Goal: Transaction & Acquisition: Purchase product/service

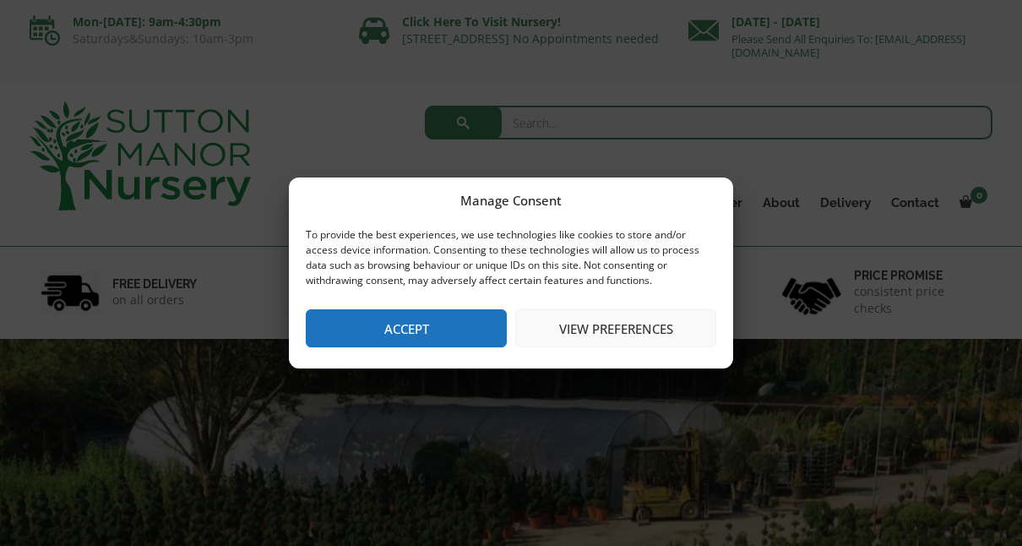
click at [452, 328] on button "Accept" at bounding box center [406, 328] width 201 height 38
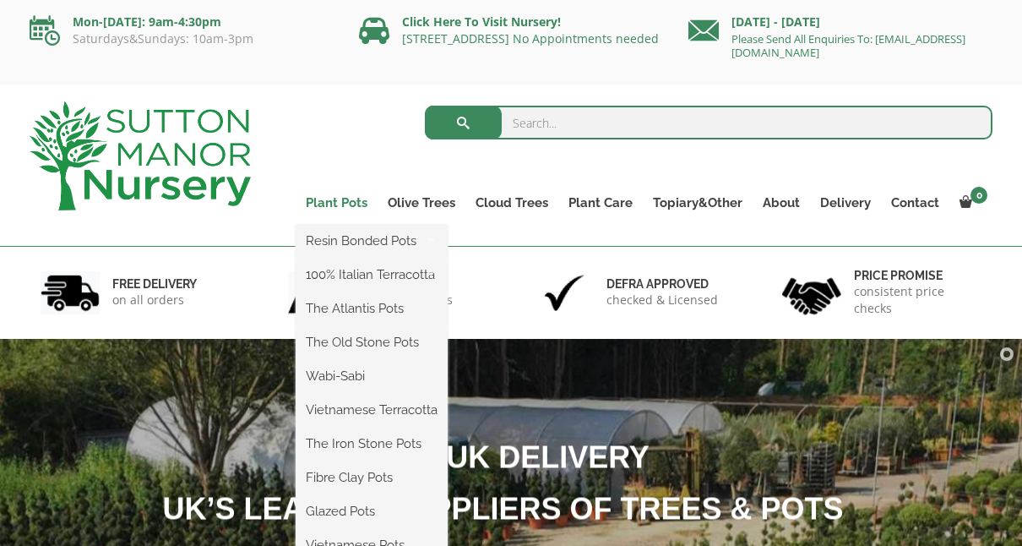
click at [345, 204] on link "Plant Pots" at bounding box center [337, 203] width 82 height 24
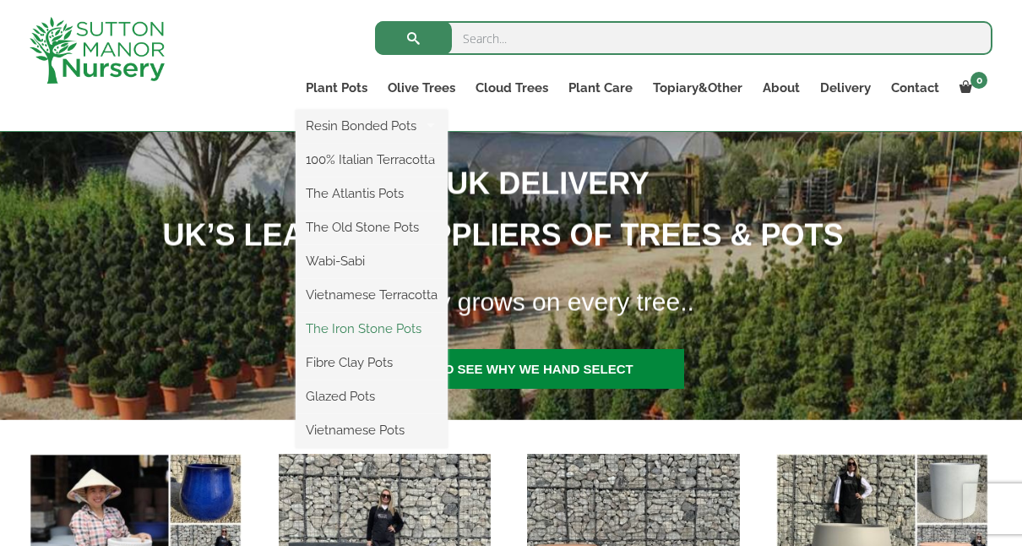
scroll to position [253, 0]
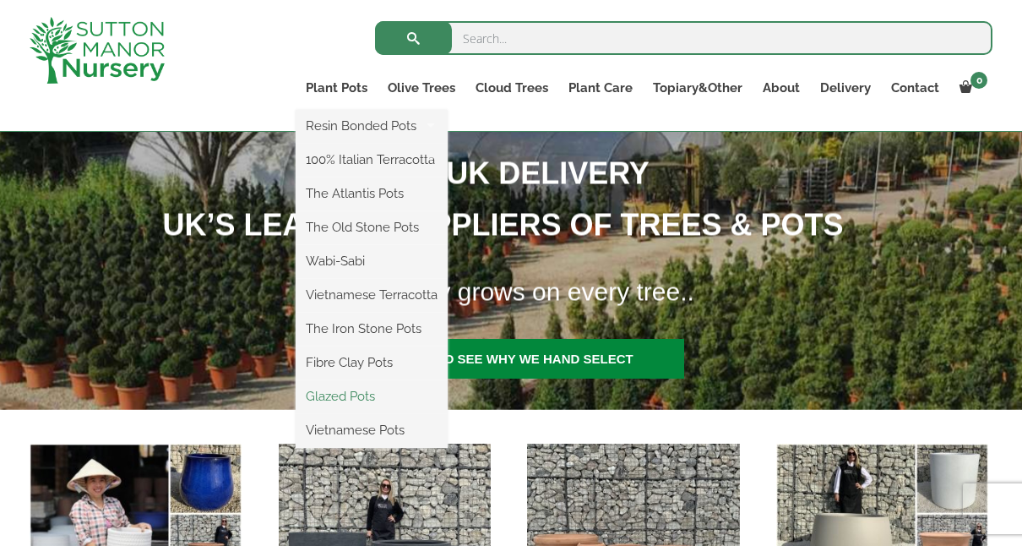
click at [349, 394] on link "Glazed Pots" at bounding box center [372, 395] width 152 height 25
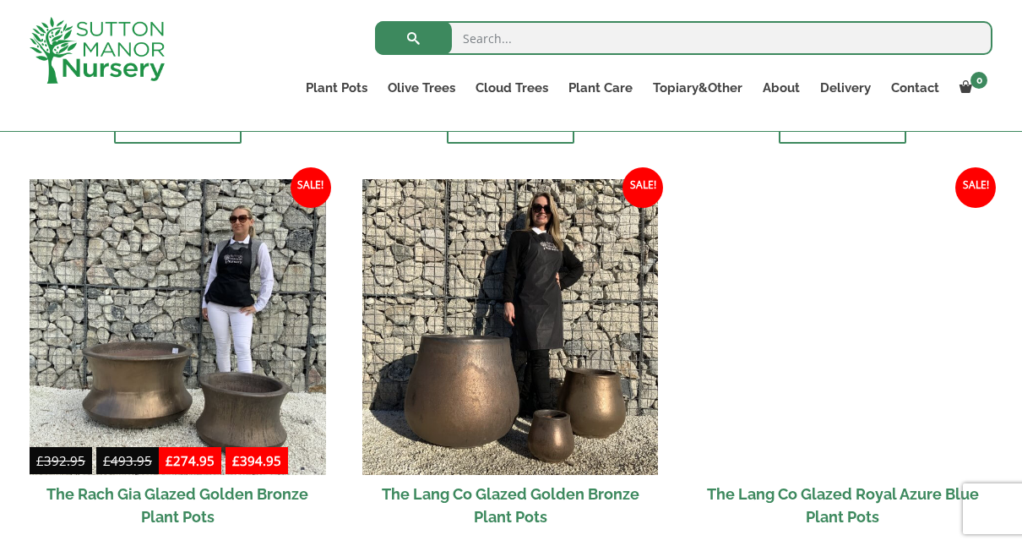
scroll to position [1267, 0]
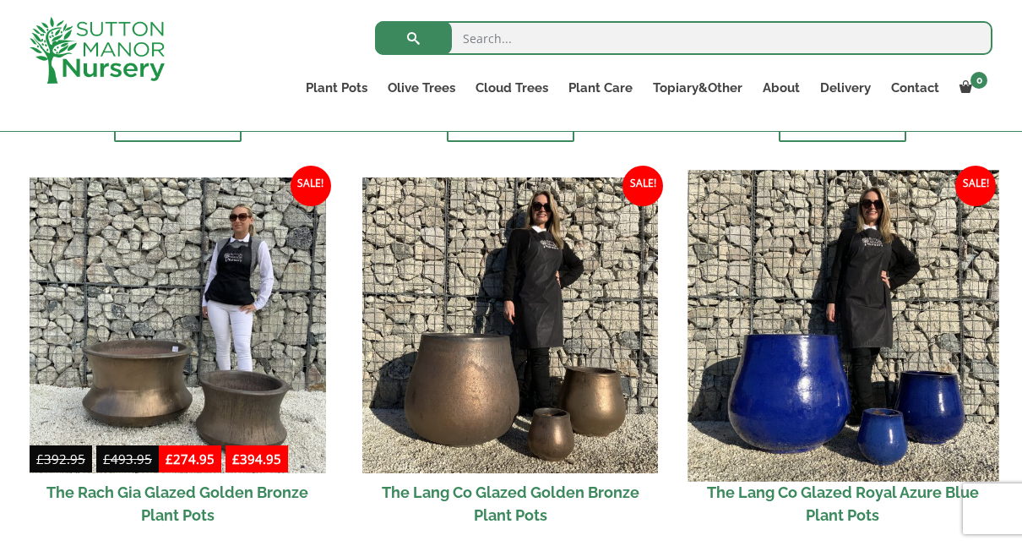
click at [813, 404] on img at bounding box center [843, 325] width 311 height 311
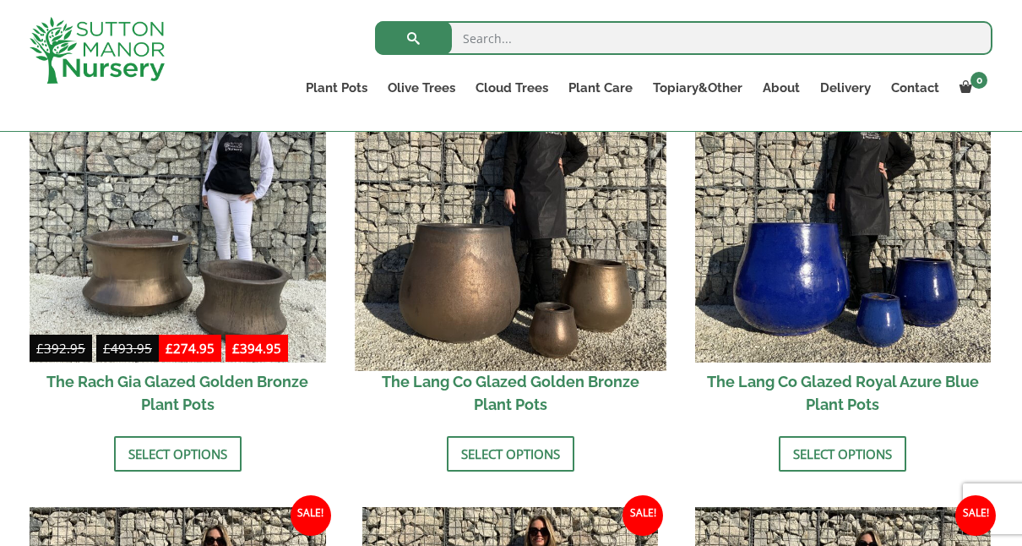
scroll to position [1351, 0]
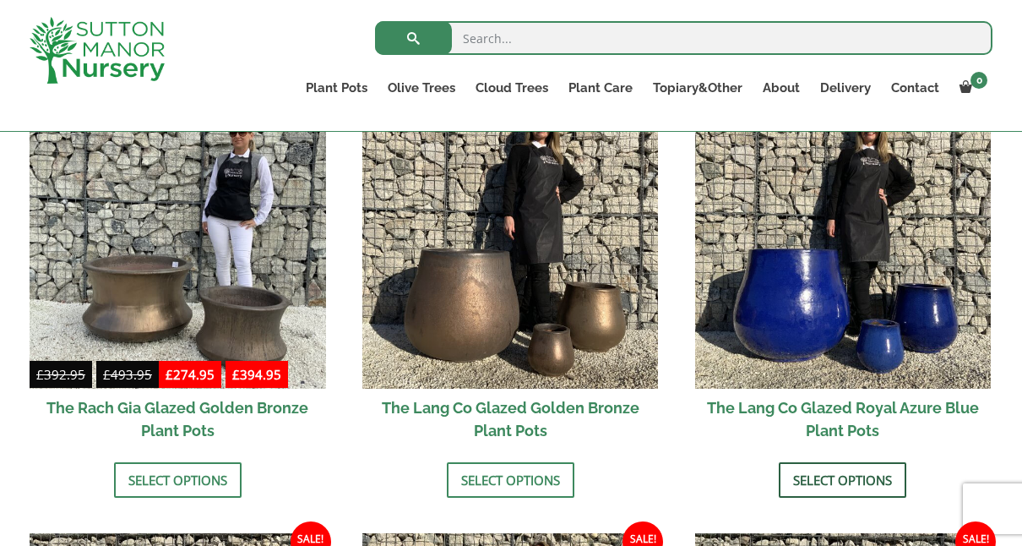
click at [810, 481] on link "Select options" at bounding box center [843, 479] width 128 height 35
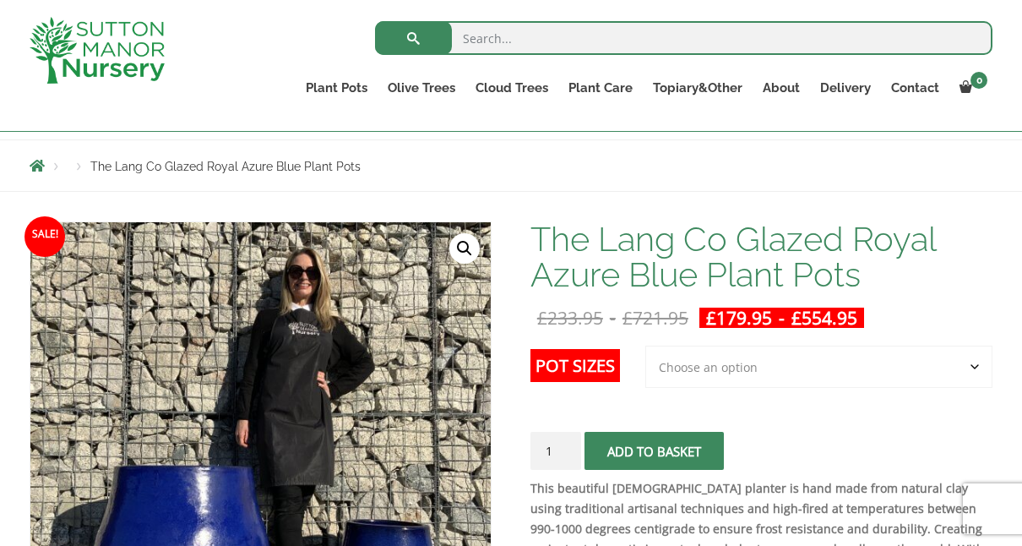
scroll to position [253, 0]
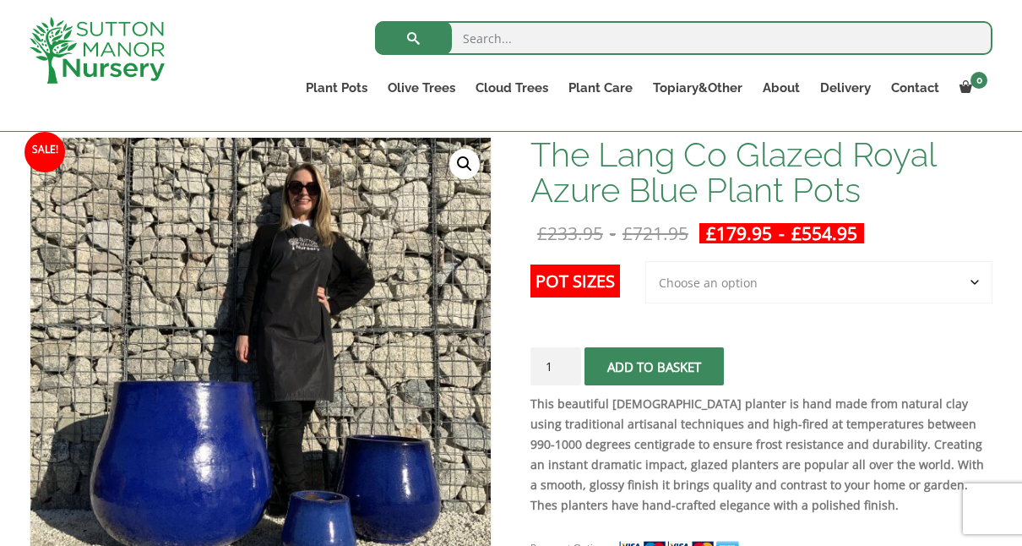
click at [588, 280] on label "Pot Sizes" at bounding box center [575, 280] width 90 height 33
click at [645, 280] on select "Choose an option 3rd to Largest Pot In The Picture 2nd to Largest Pot In The Pi…" at bounding box center [818, 282] width 347 height 42
click at [588, 280] on label "Pot Sizes" at bounding box center [575, 280] width 90 height 33
click at [645, 280] on select "Choose an option 3rd to Largest Pot In The Picture 2nd to Largest Pot In The Pi…" at bounding box center [818, 282] width 347 height 42
click at [688, 280] on select "Choose an option 3rd to Largest Pot In The Picture 2nd to Largest Pot In The Pi…" at bounding box center [818, 282] width 347 height 42
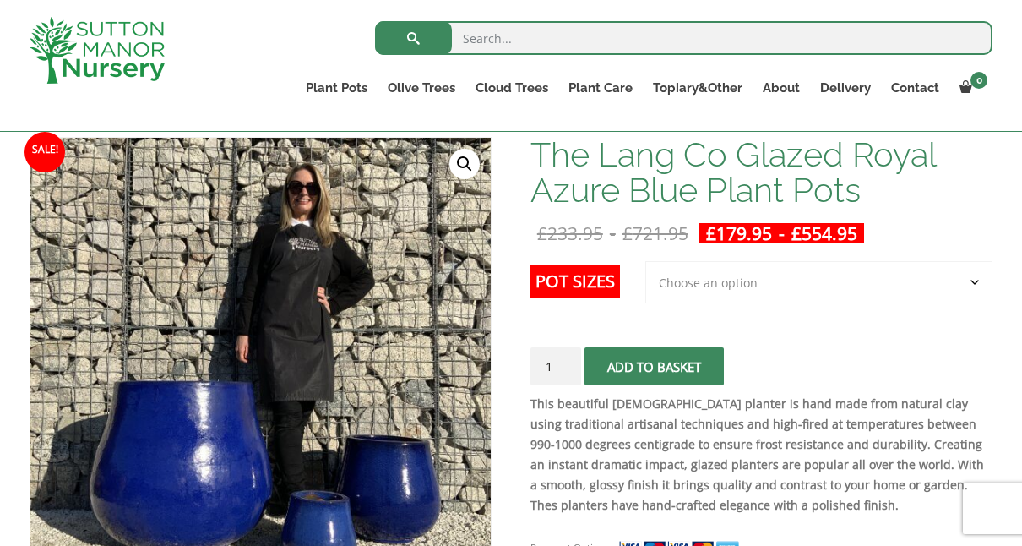
click at [977, 280] on select "Choose an option 3rd to Largest Pot In The Picture 2nd to Largest Pot In The Pi…" at bounding box center [818, 282] width 347 height 42
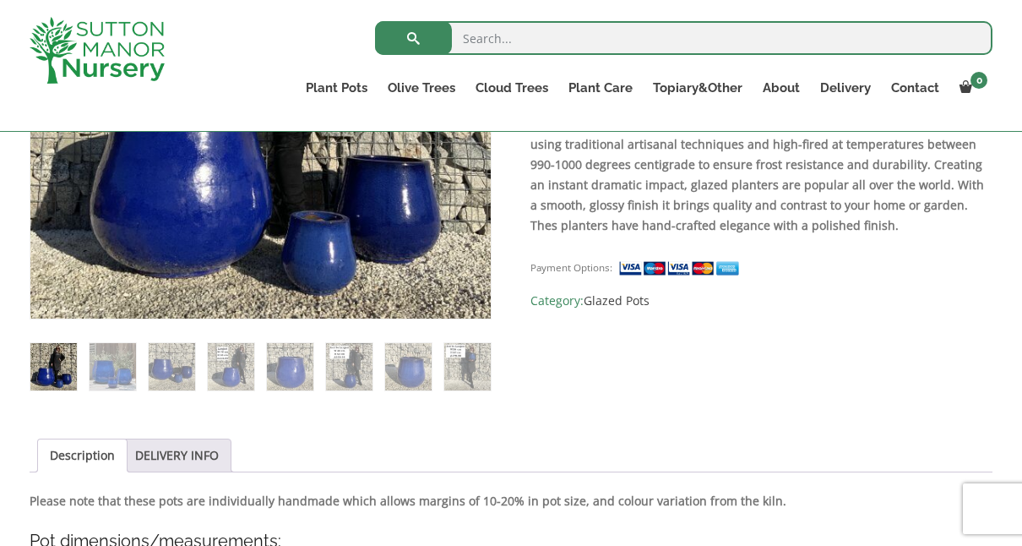
scroll to position [507, 0]
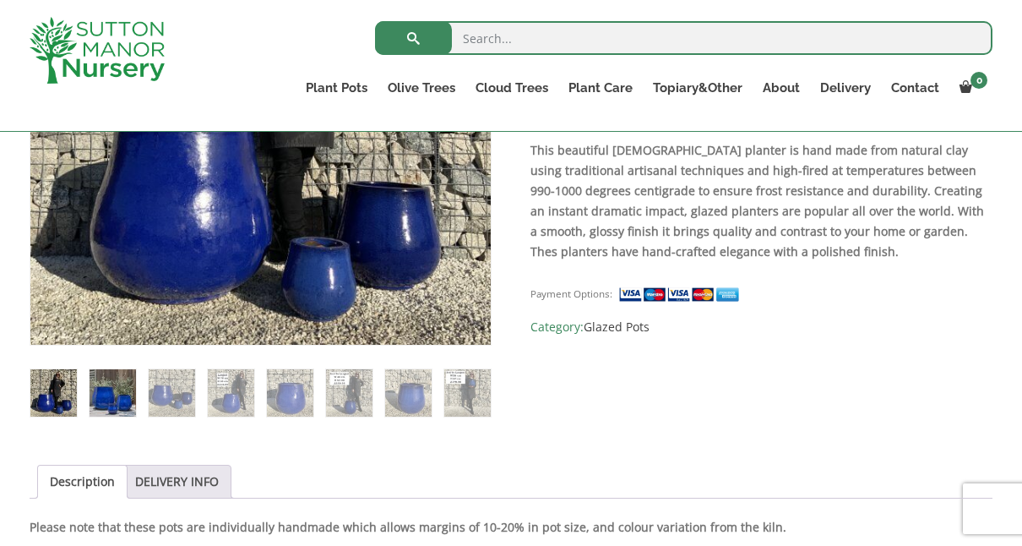
click at [114, 394] on img at bounding box center [113, 392] width 46 height 46
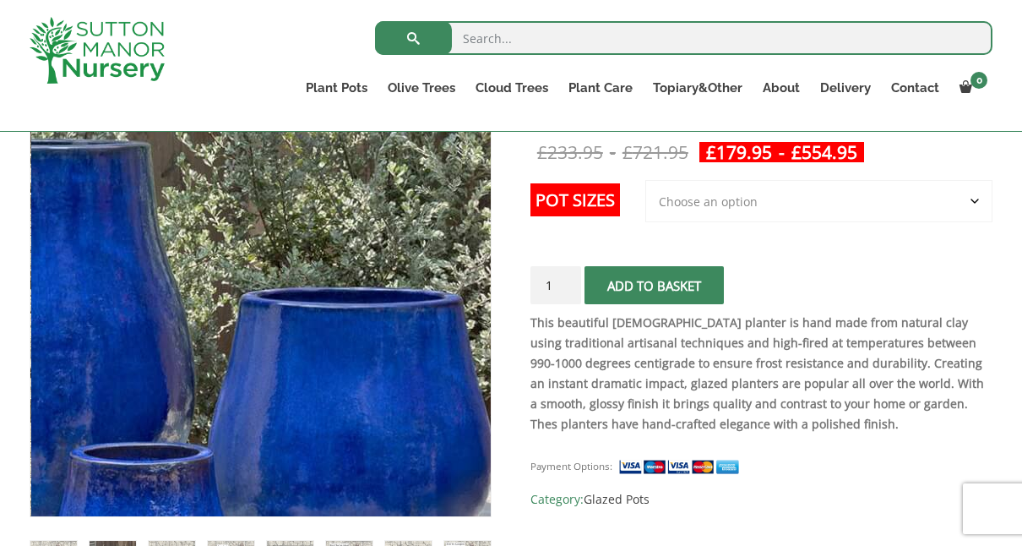
scroll to position [422, 0]
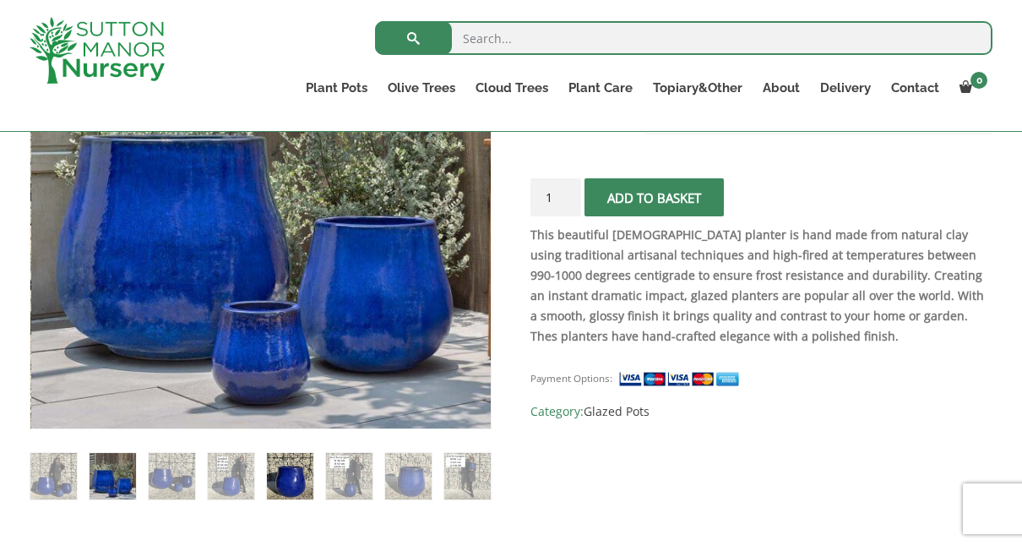
click at [290, 479] on img at bounding box center [290, 476] width 46 height 46
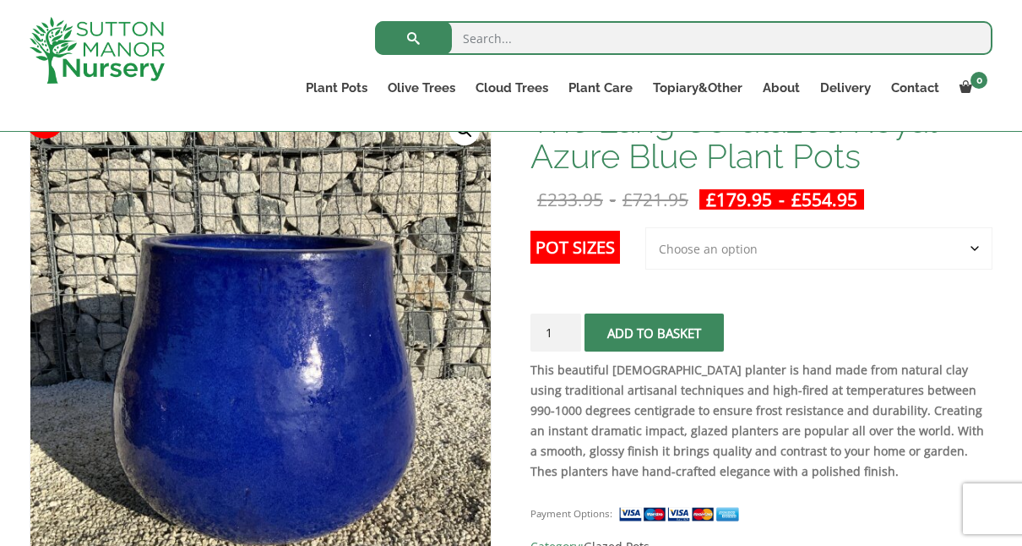
scroll to position [253, 0]
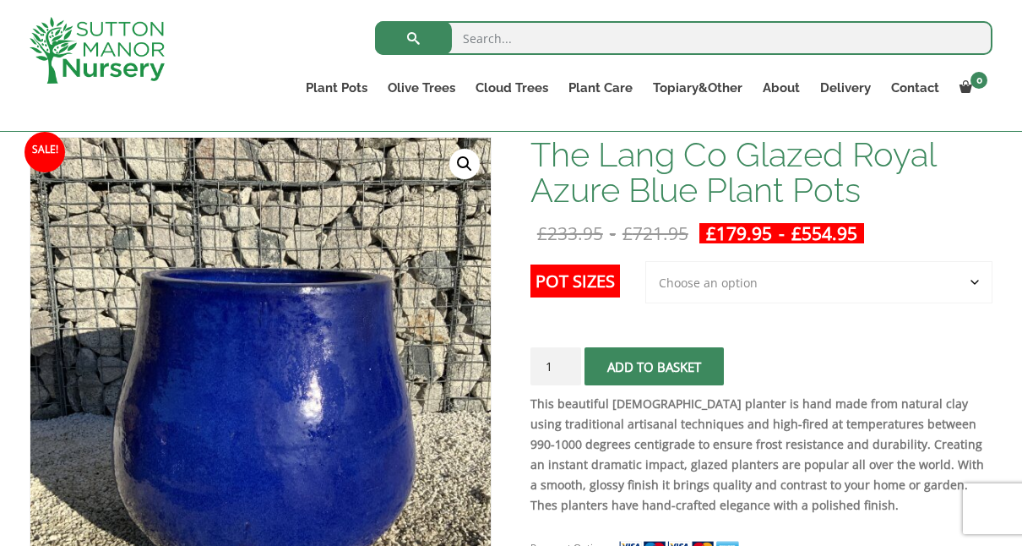
click at [687, 280] on select "Choose an option 3rd to Largest Pot In The Picture 2nd to Largest Pot In The Pi…" at bounding box center [818, 282] width 347 height 42
select select "Largest pot In The Picture"
click at [647, 261] on select "Choose an option 3rd to Largest Pot In The Picture 2nd to Largest Pot In The Pi…" at bounding box center [818, 282] width 347 height 42
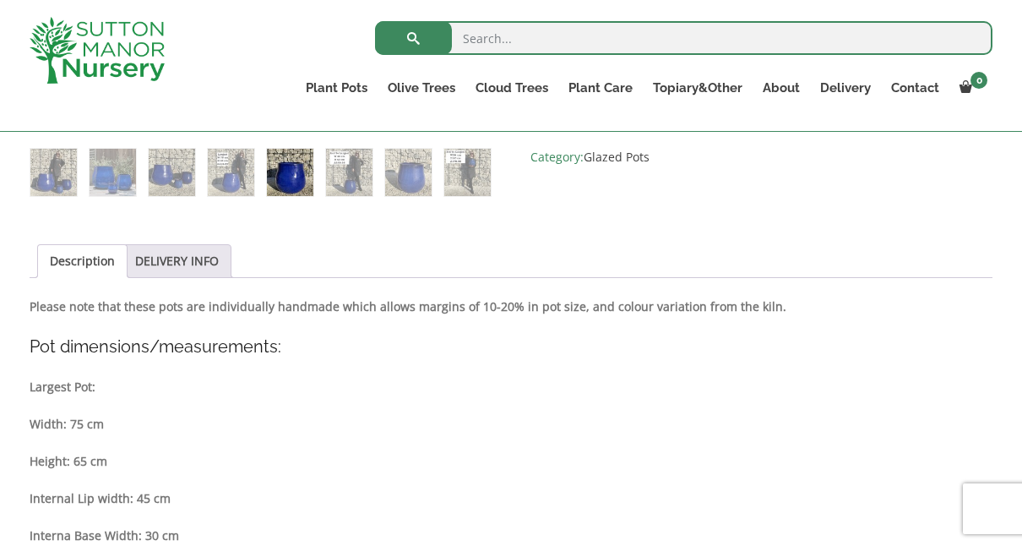
scroll to position [676, 0]
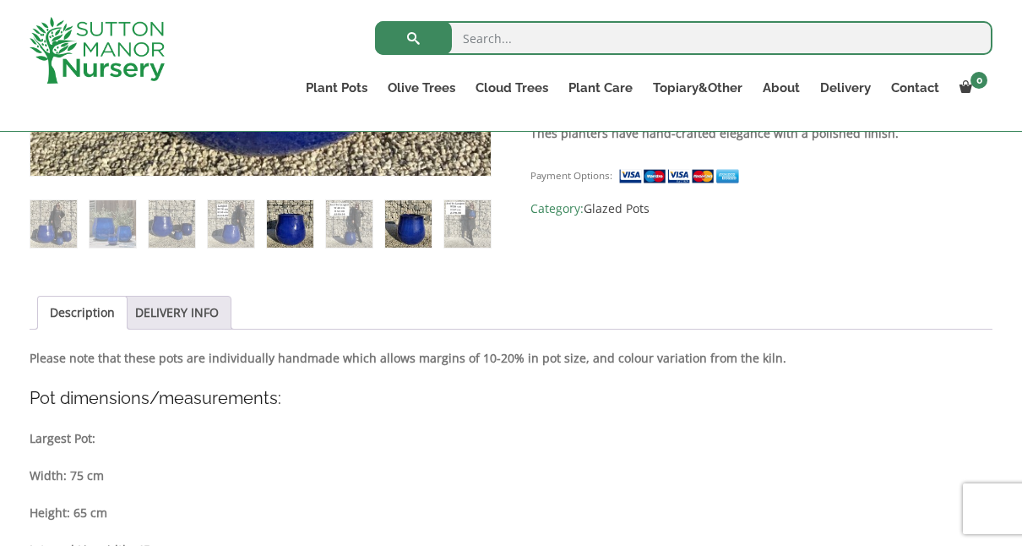
click at [430, 231] on img at bounding box center [408, 223] width 46 height 46
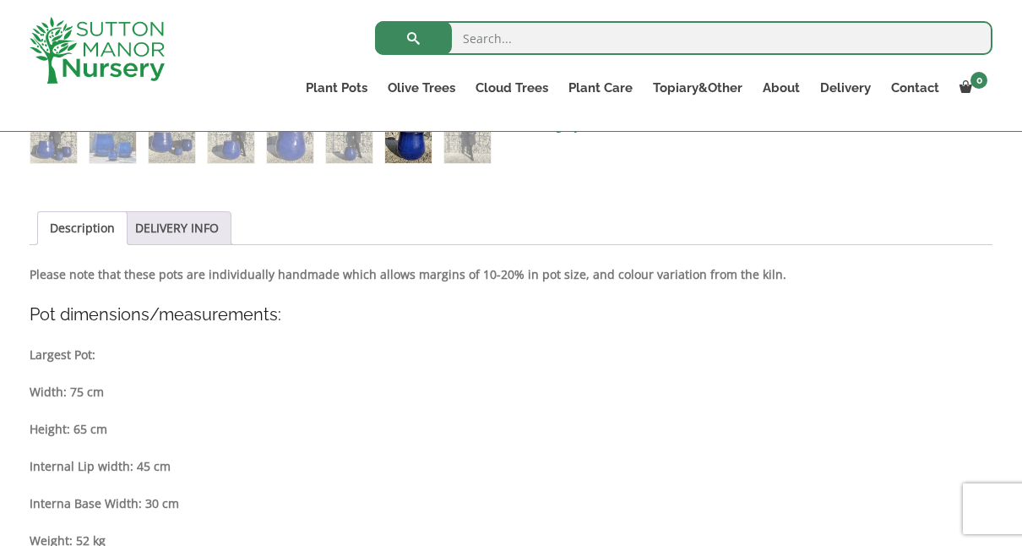
scroll to position [760, 0]
click at [174, 220] on link "DELIVERY INFO" at bounding box center [177, 226] width 84 height 32
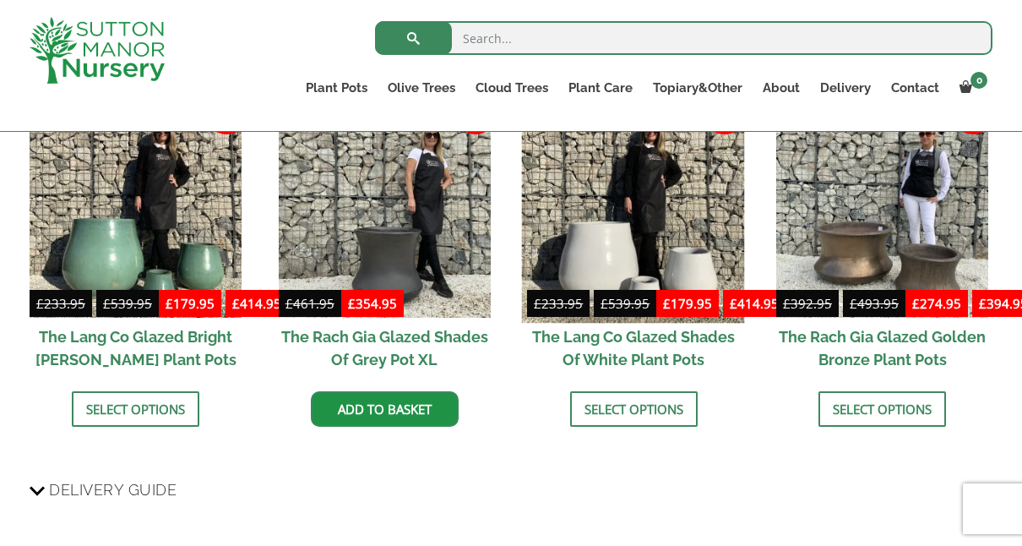
scroll to position [1182, 0]
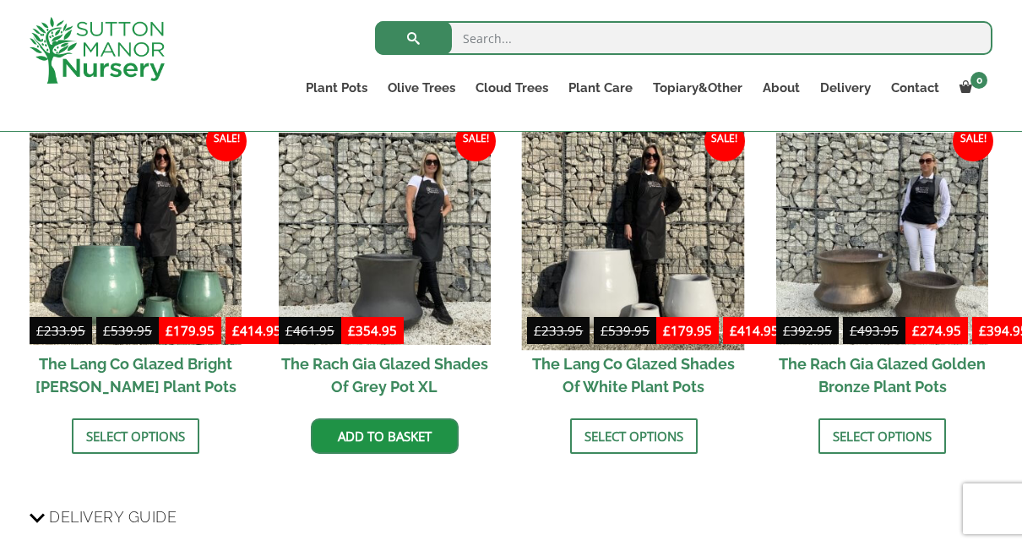
click at [615, 250] on img at bounding box center [633, 239] width 223 height 223
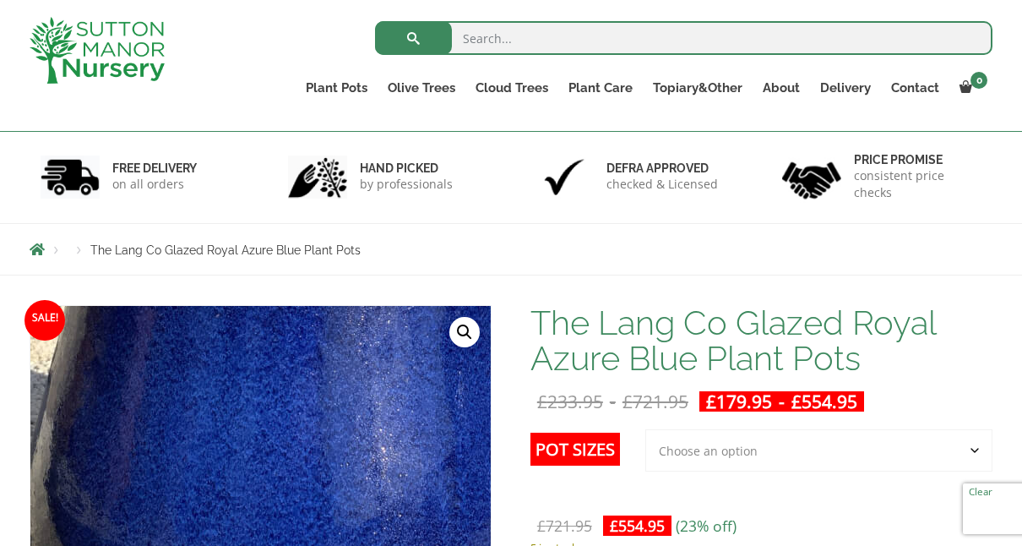
scroll to position [254, 0]
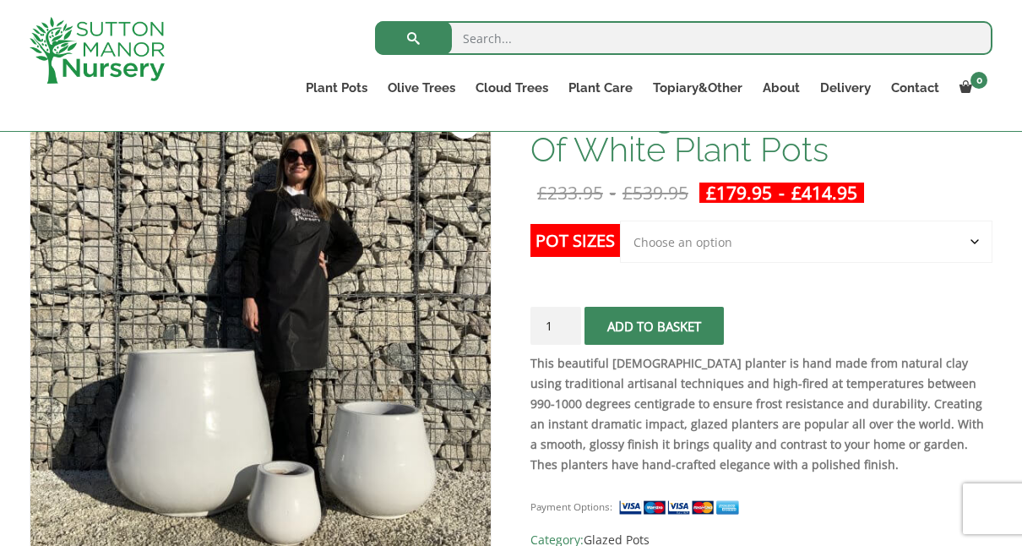
scroll to position [253, 0]
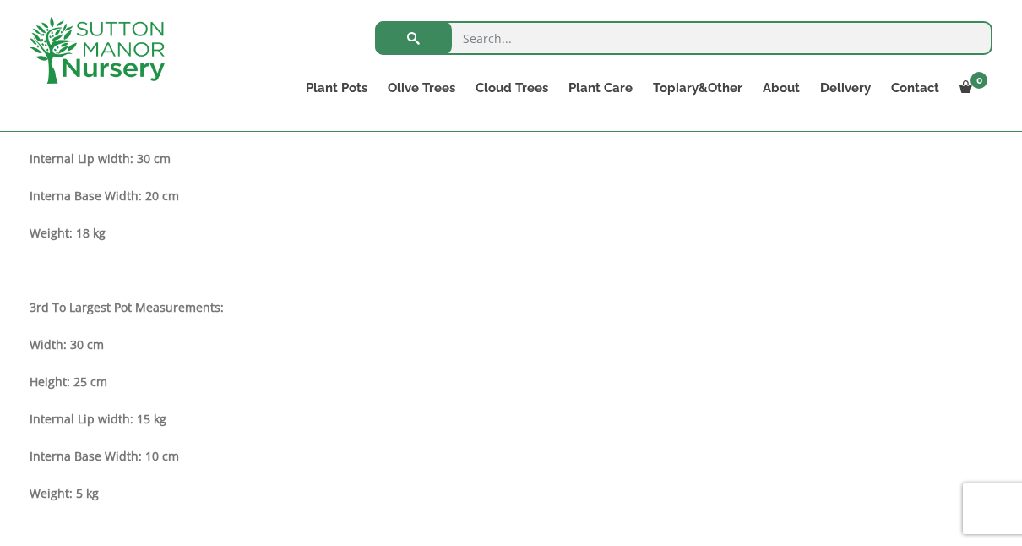
scroll to position [1436, 0]
